Goal: Check status: Check status

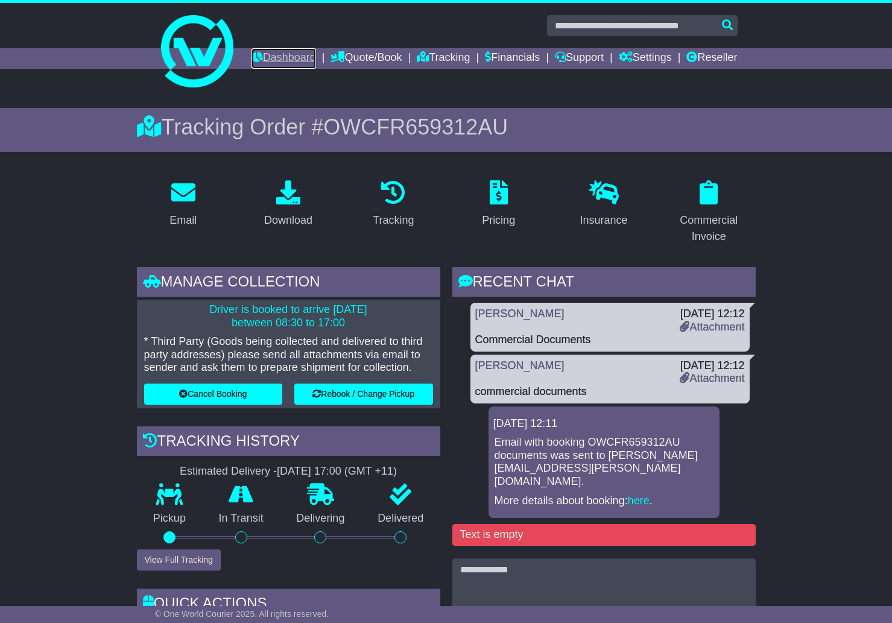
click at [316, 55] on link "Dashboard" at bounding box center [283, 58] width 65 height 20
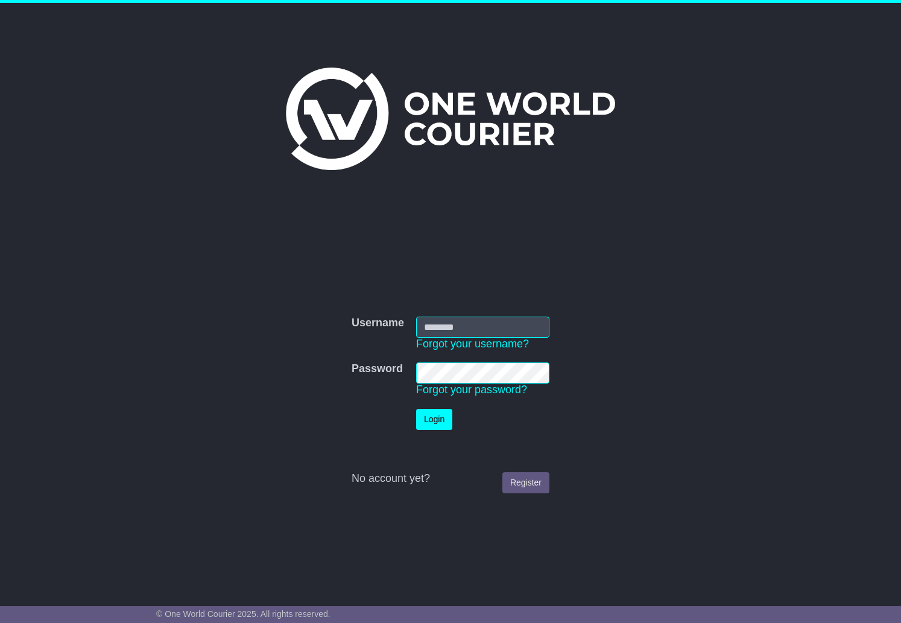
type input "**********"
click at [439, 421] on button "Login" at bounding box center [434, 419] width 36 height 21
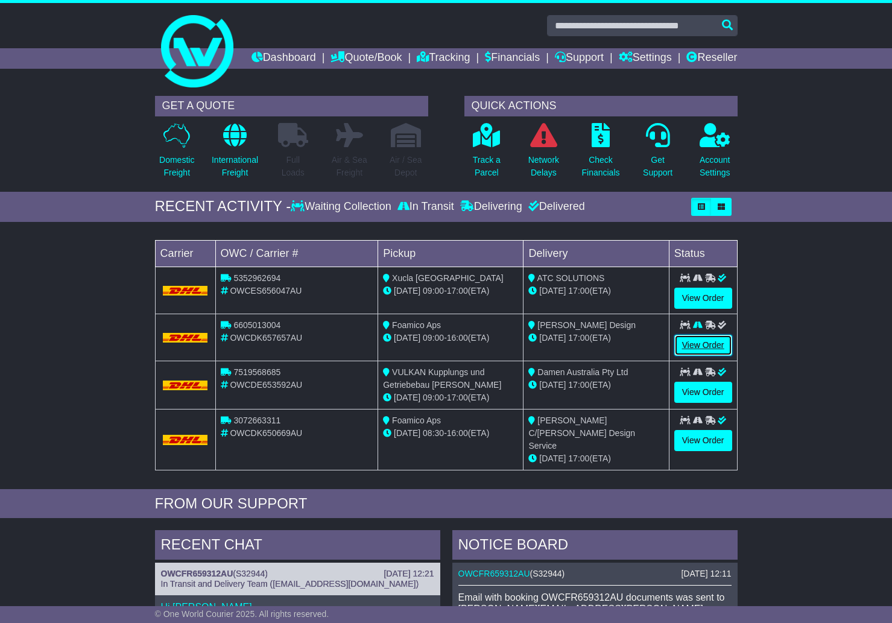
click at [704, 356] on link "View Order" at bounding box center [703, 345] width 58 height 21
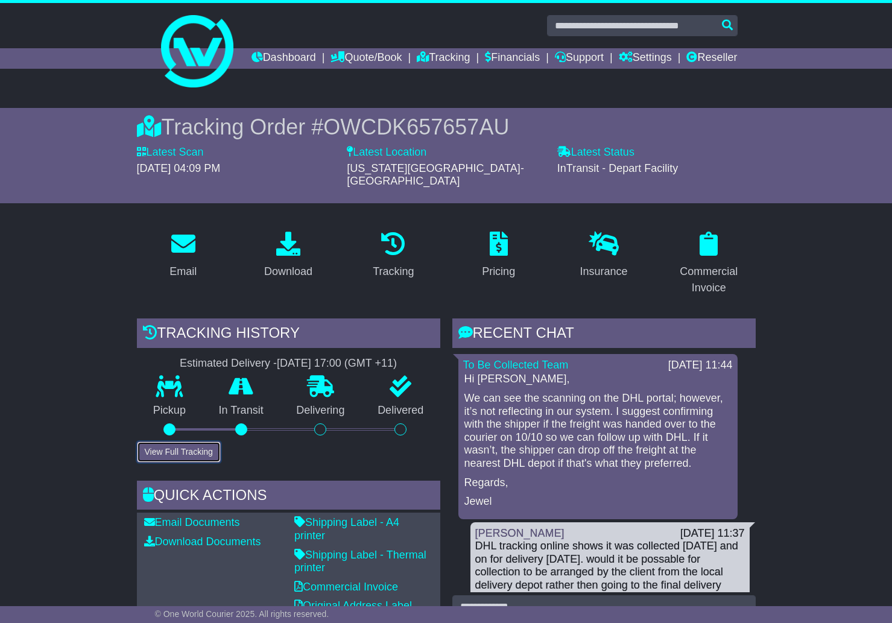
click at [185, 457] on button "View Full Tracking" at bounding box center [179, 451] width 84 height 21
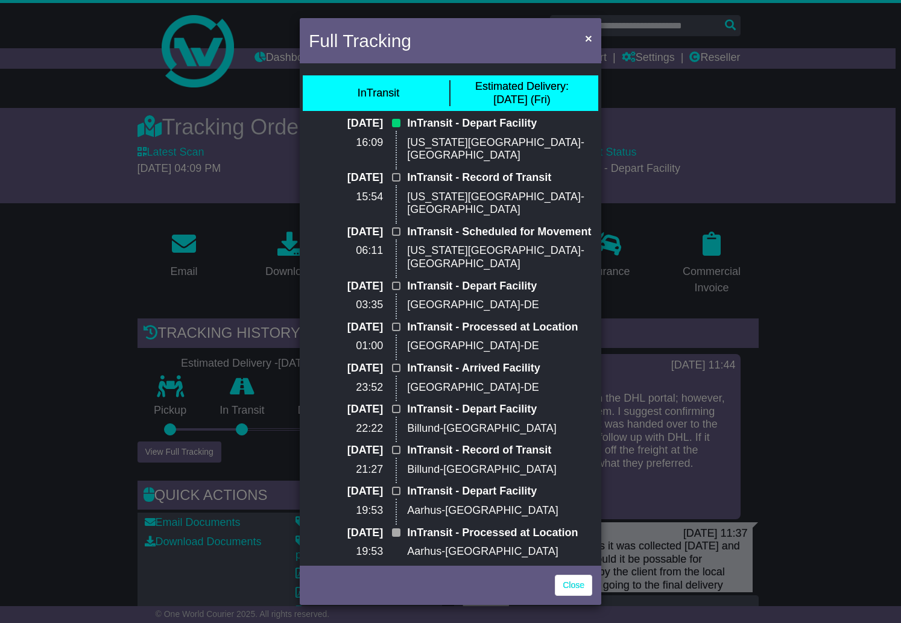
click at [790, 429] on div "Full Tracking × InTransit Estimated Delivery: [DATE] (Fri) [DATE] 16:09 InTrans…" at bounding box center [450, 311] width 901 height 623
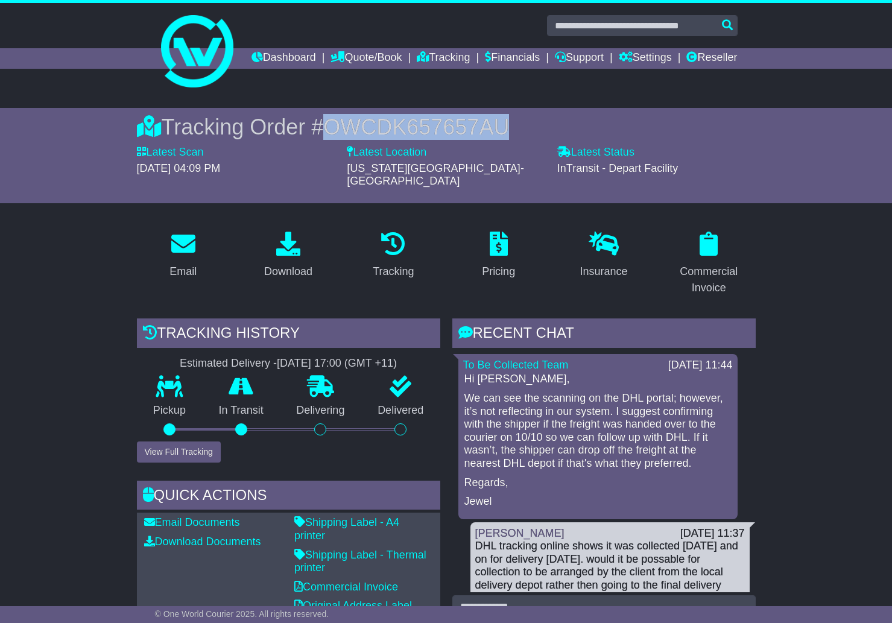
drag, startPoint x: 514, startPoint y: 147, endPoint x: 331, endPoint y: 142, distance: 183.3
click at [331, 140] on div "Tracking Order # OWCDK657657AU" at bounding box center [446, 127] width 619 height 26
copy span "OWCDK657657AU"
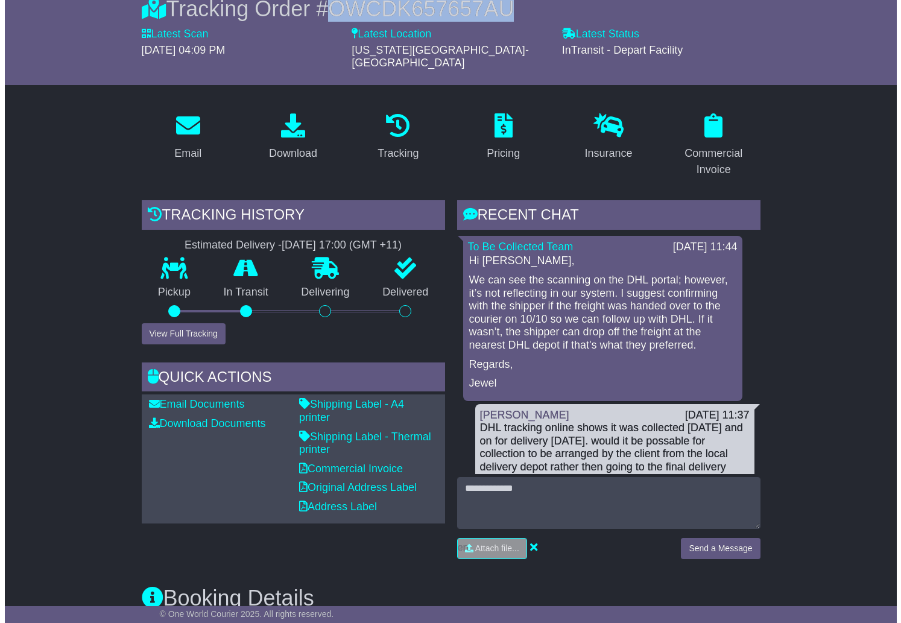
scroll to position [121, 0]
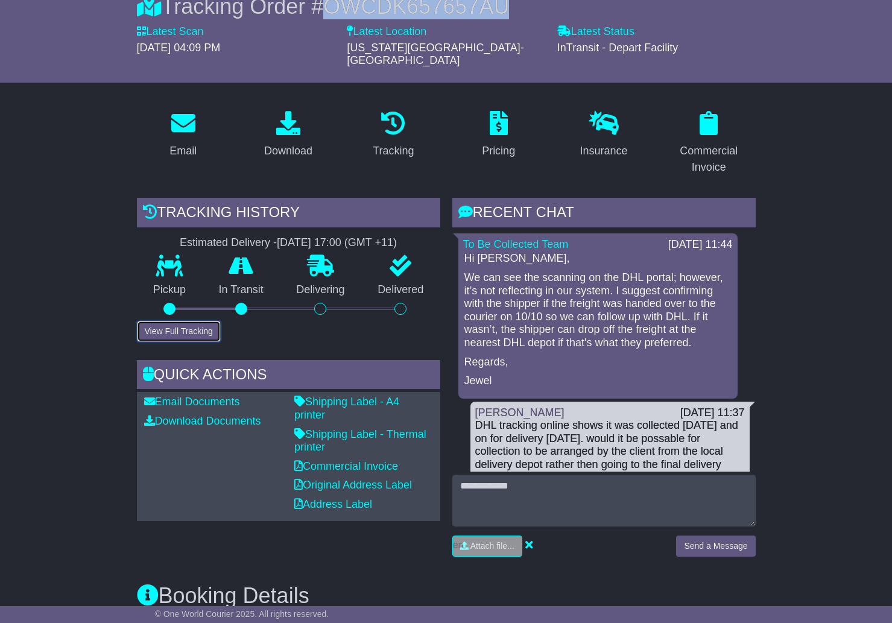
click at [186, 341] on button "View Full Tracking" at bounding box center [179, 331] width 84 height 21
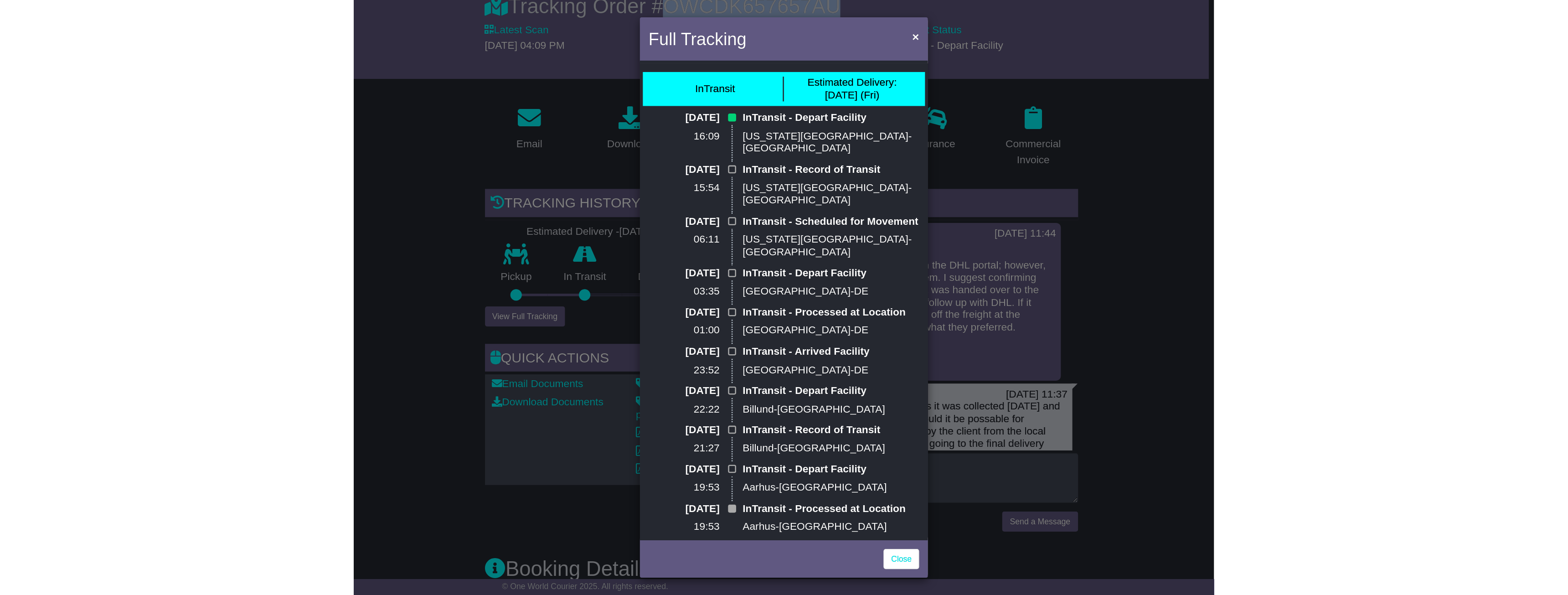
scroll to position [76, 0]
